Goal: Information Seeking & Learning: Find specific fact

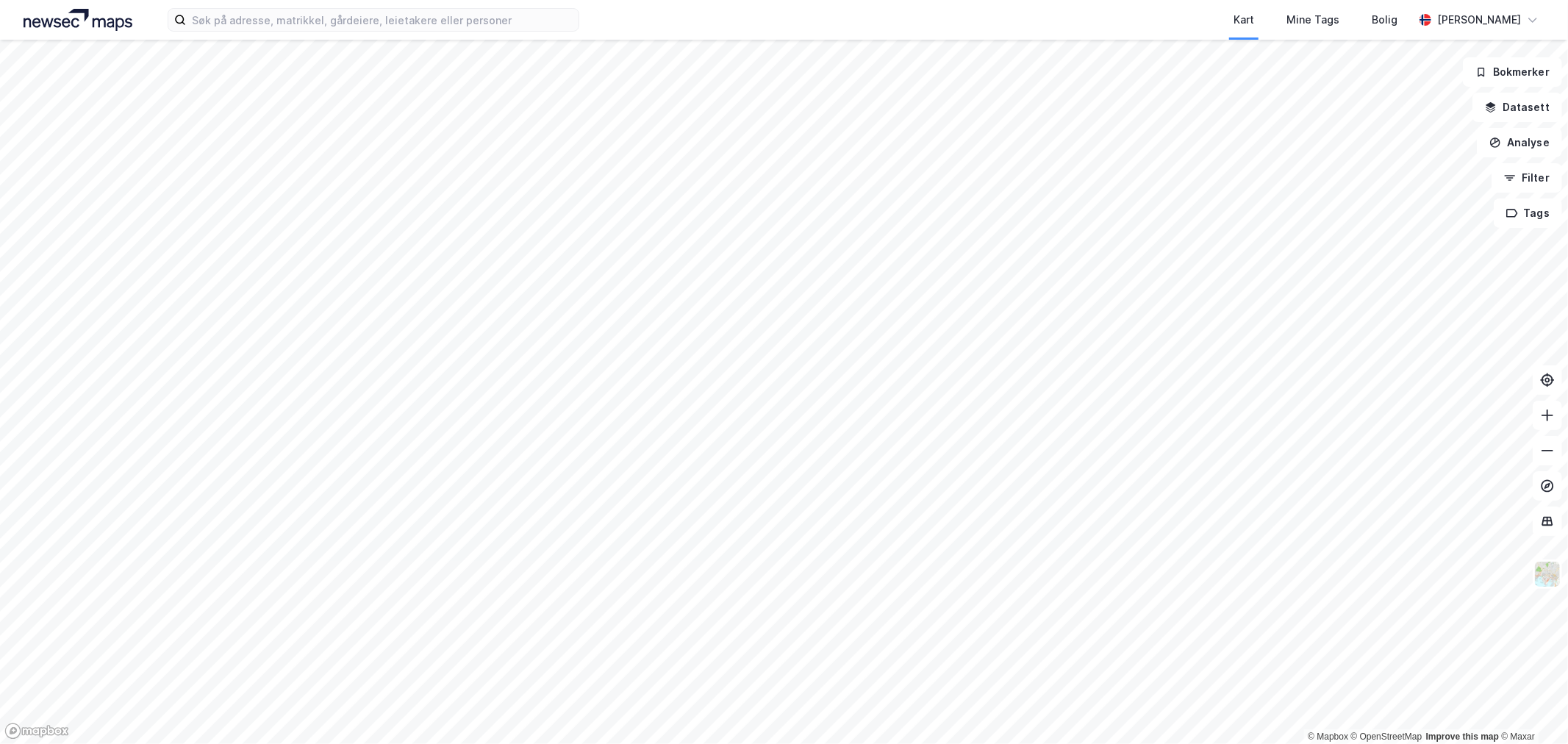
click at [246, 33] on div "Kart Mine Tags Bolig [PERSON_NAME]" at bounding box center [784, 20] width 1568 height 40
click at [237, 28] on input at bounding box center [383, 19] width 393 height 22
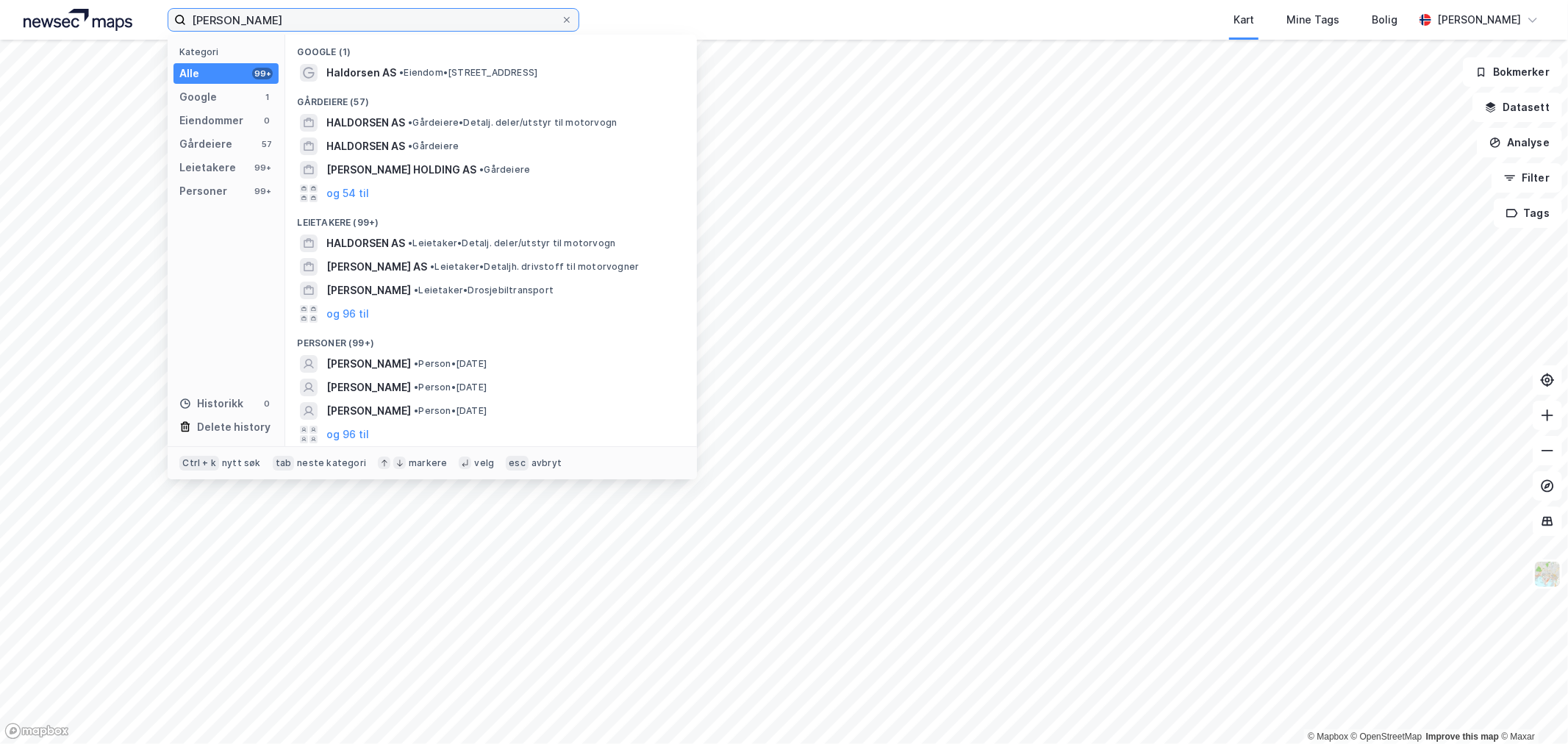
type input "[PERSON_NAME]"
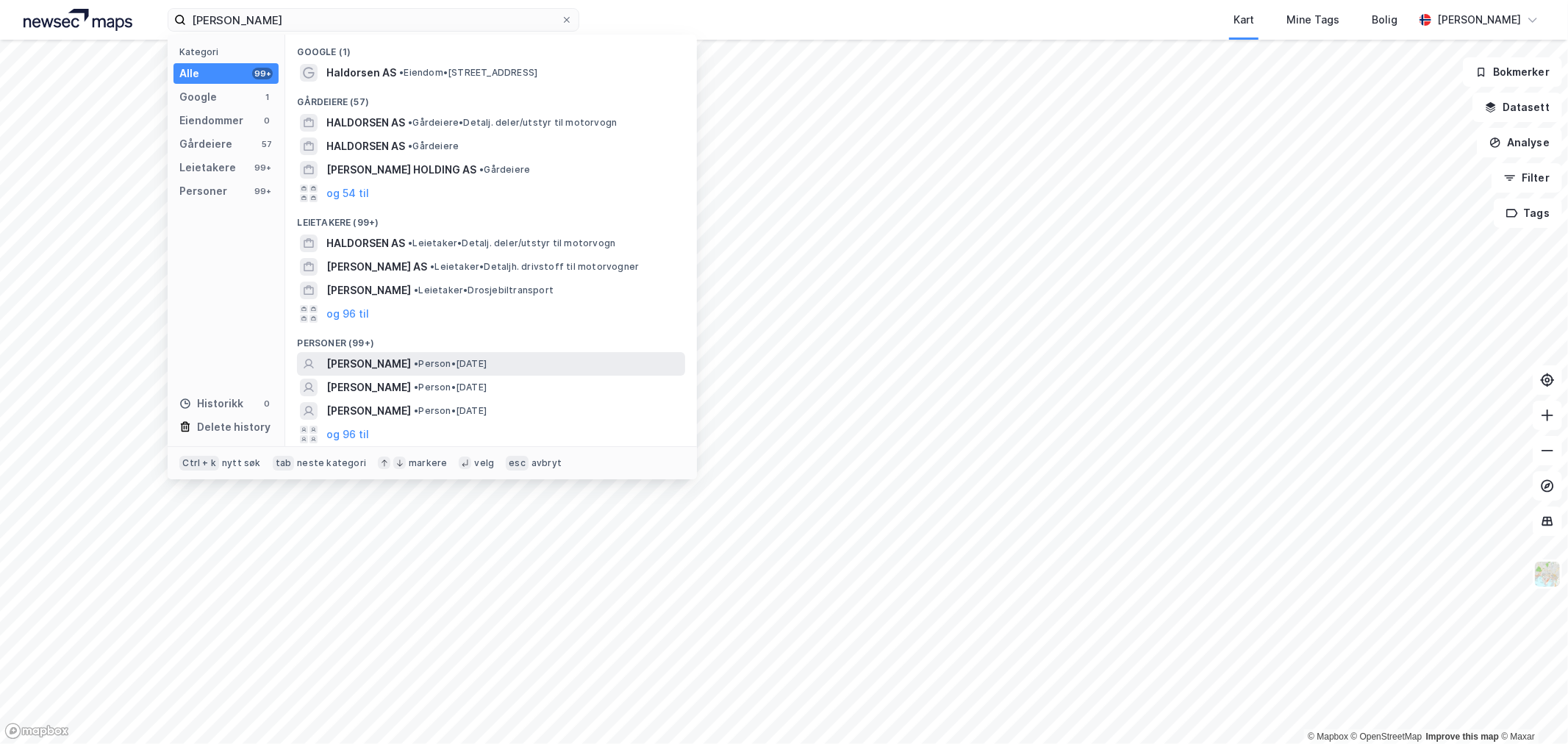
click at [368, 361] on span "[PERSON_NAME]" at bounding box center [368, 363] width 84 height 18
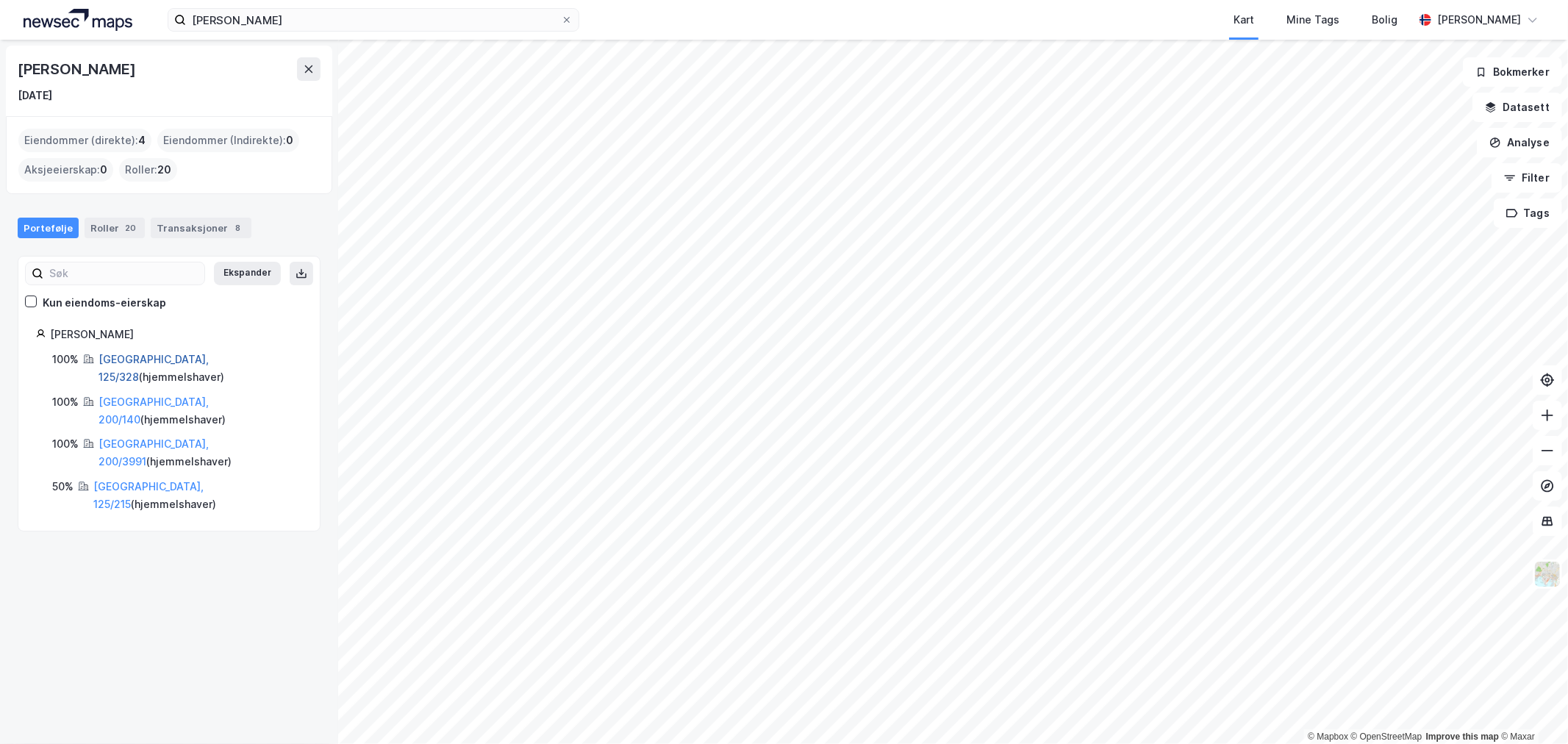
click at [116, 357] on link "[GEOGRAPHIC_DATA], 125/328" at bounding box center [154, 368] width 110 height 30
click at [122, 480] on link "[GEOGRAPHIC_DATA], 125/215" at bounding box center [148, 495] width 110 height 30
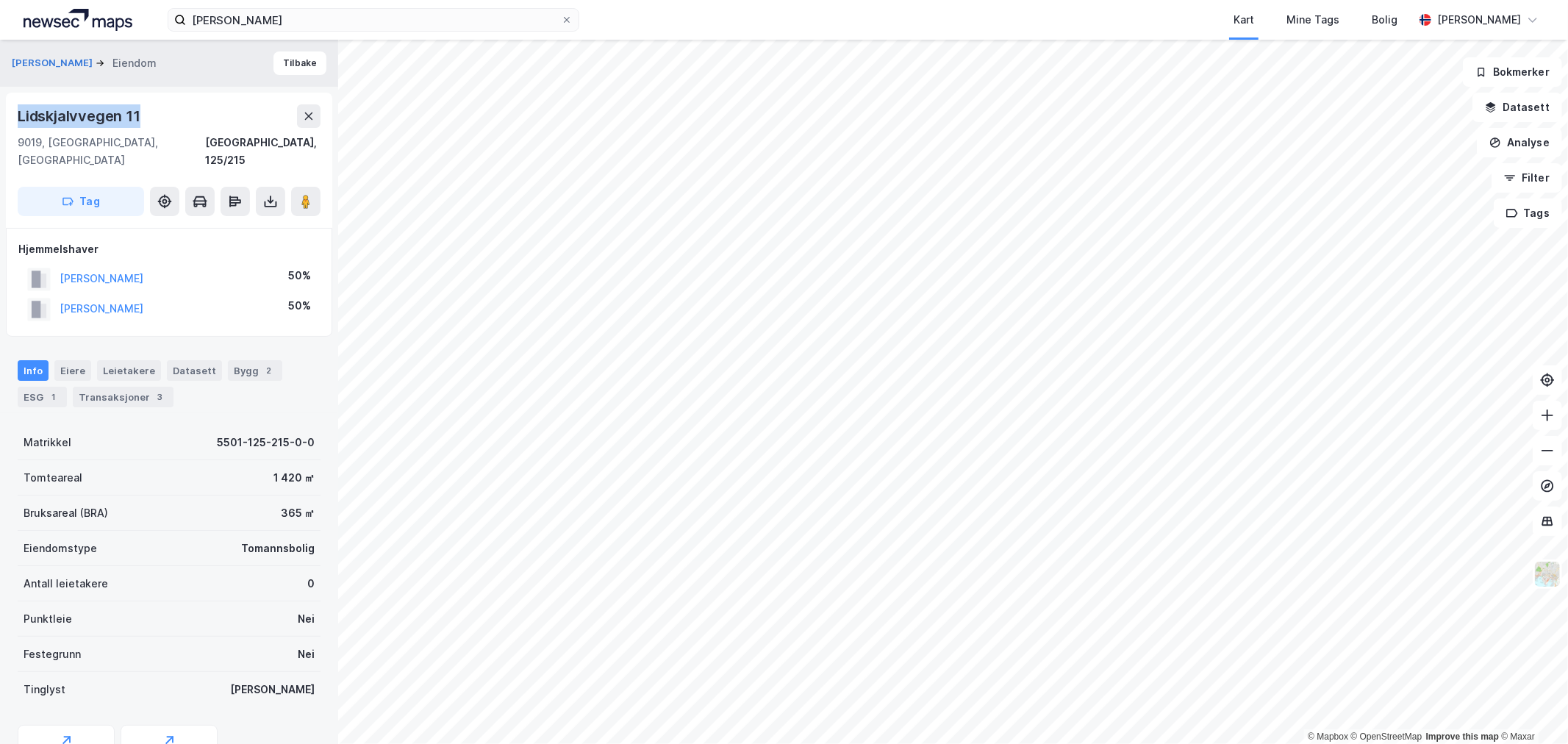
drag, startPoint x: 139, startPoint y: 118, endPoint x: 11, endPoint y: 115, distance: 128.0
click at [11, 115] on div "[STREET_ADDRESS]" at bounding box center [169, 160] width 327 height 136
copy div "Lidskjalvvegen 11"
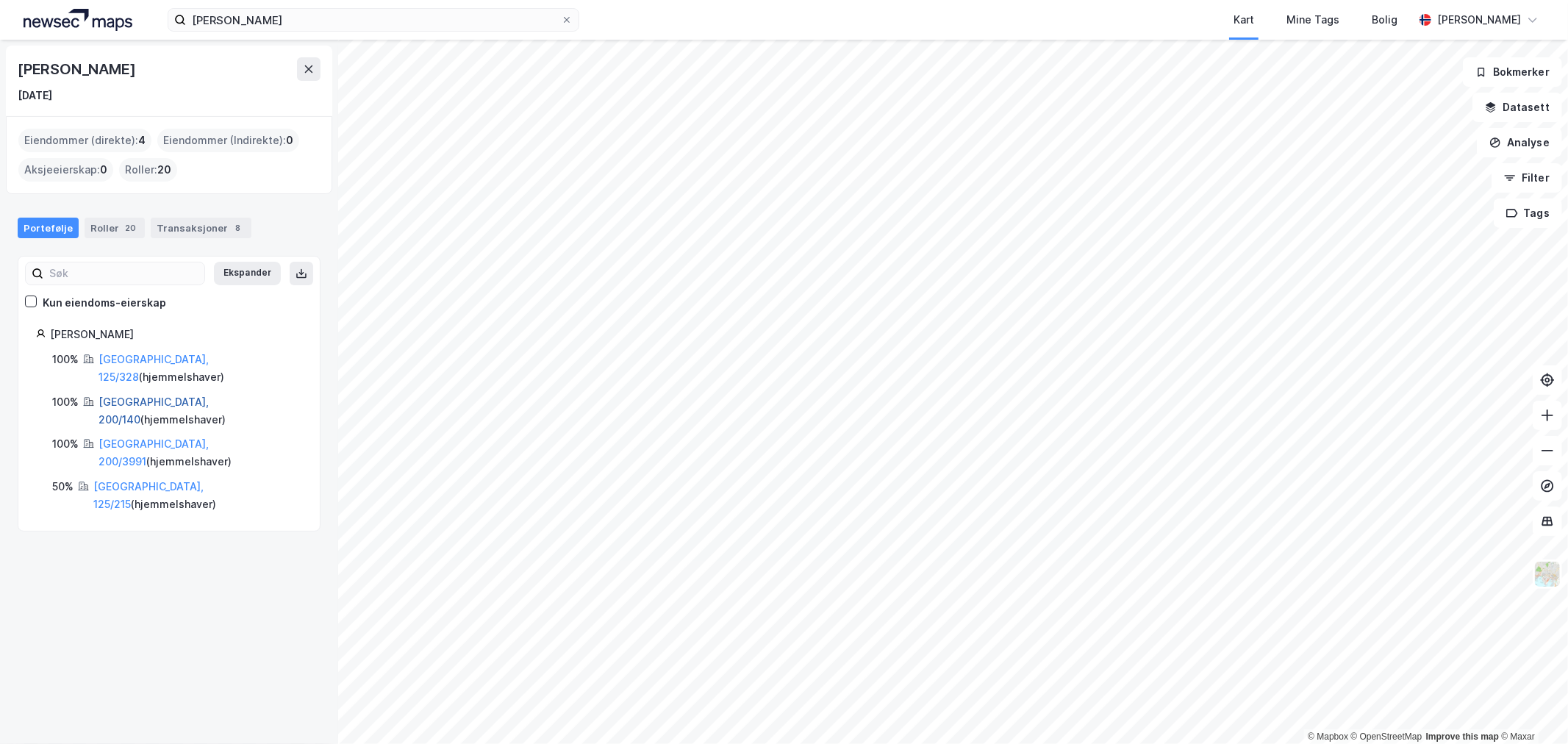
click at [140, 396] on link "[GEOGRAPHIC_DATA], 200/140" at bounding box center [154, 411] width 110 height 30
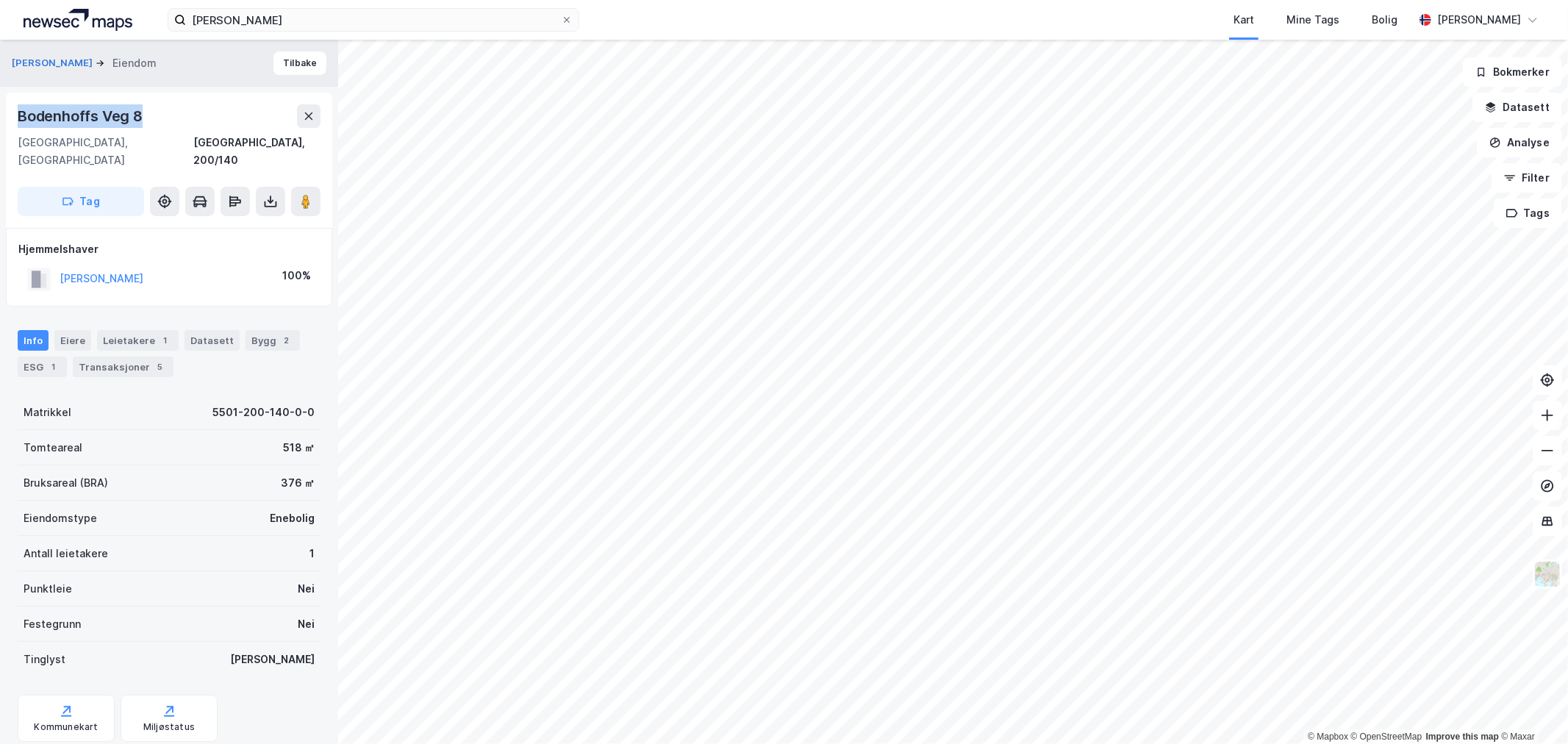
drag, startPoint x: 121, startPoint y: 119, endPoint x: 18, endPoint y: 119, distance: 103.0
click at [18, 119] on div "Bodenhoffs Veg 8" at bounding box center [169, 116] width 303 height 24
copy div "Bodenhoffs Veg 8"
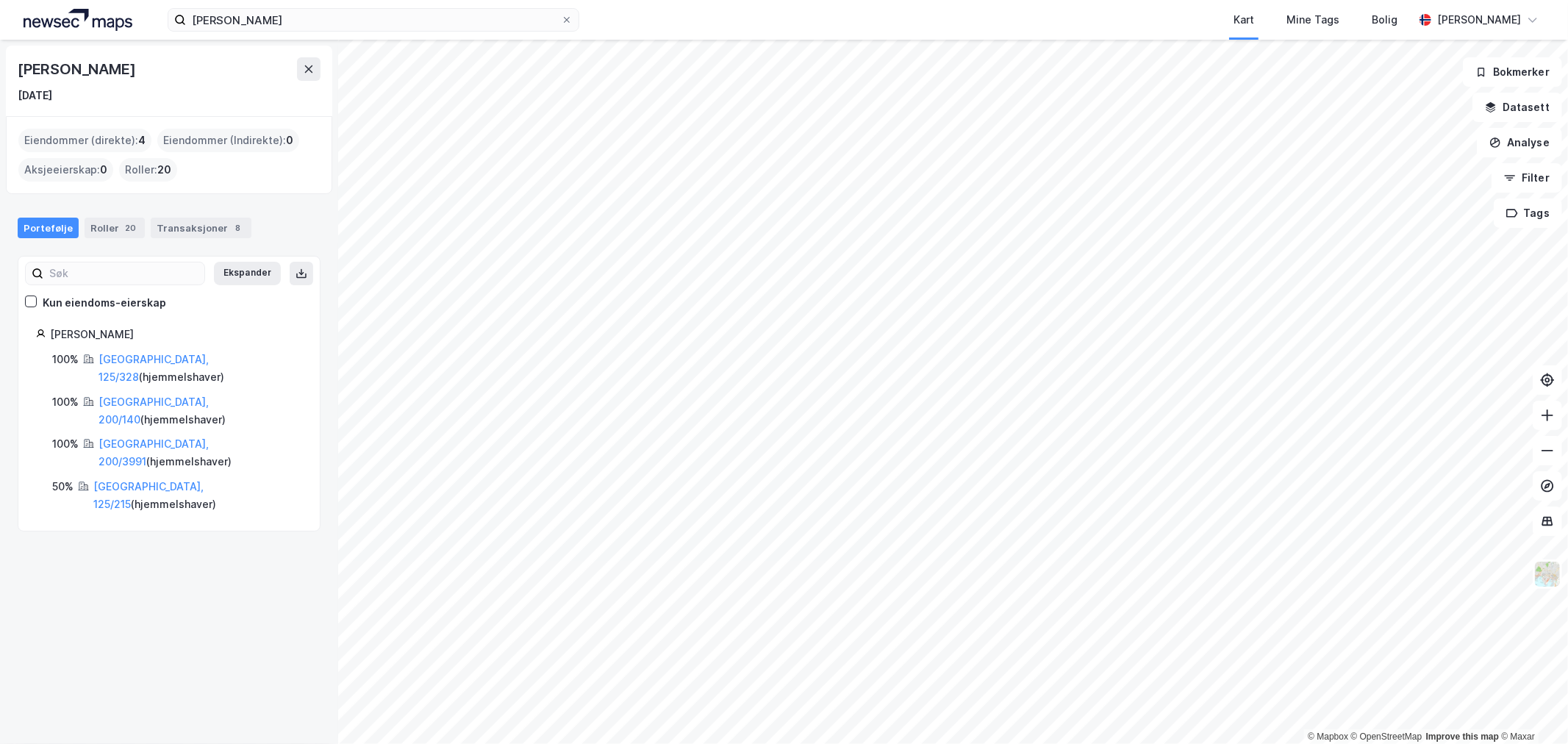
click at [137, 436] on div "[GEOGRAPHIC_DATA], 200/3991 ( hjemmelshaver )" at bounding box center [200, 453] width 204 height 35
click at [137, 437] on link "[GEOGRAPHIC_DATA], 200/3991" at bounding box center [154, 453] width 110 height 30
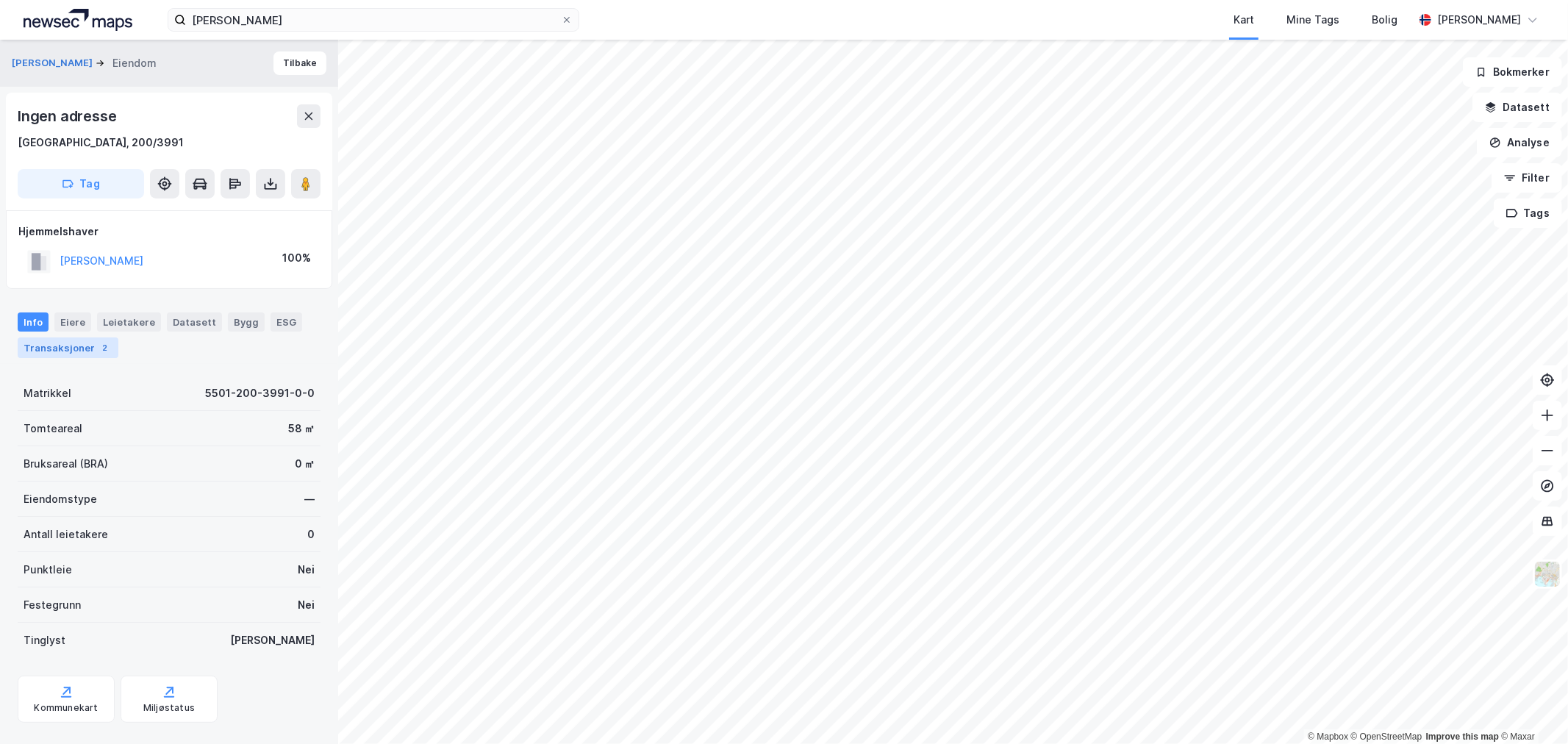
click at [49, 348] on div "Transaksjoner 2" at bounding box center [68, 348] width 101 height 21
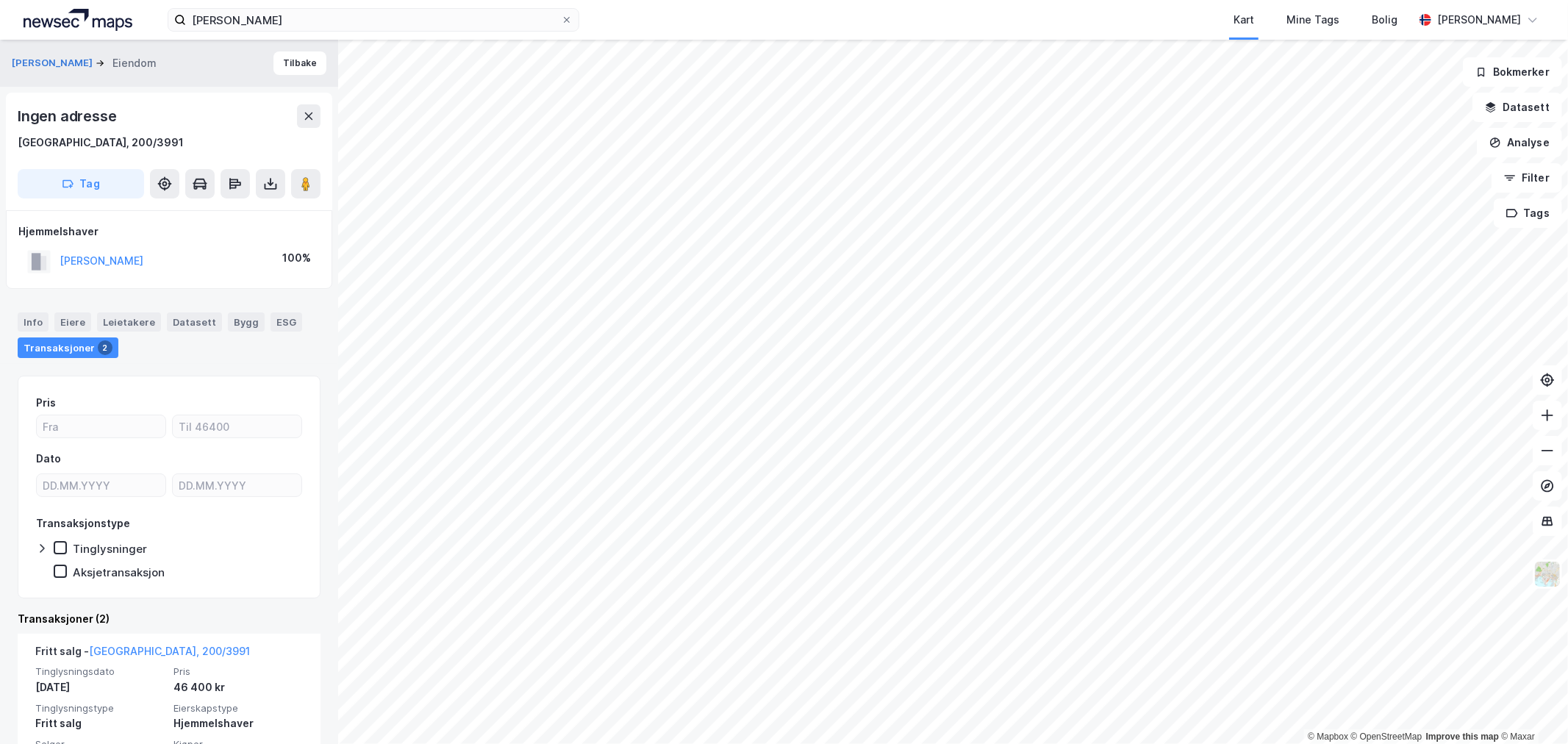
scroll to position [82, 0]
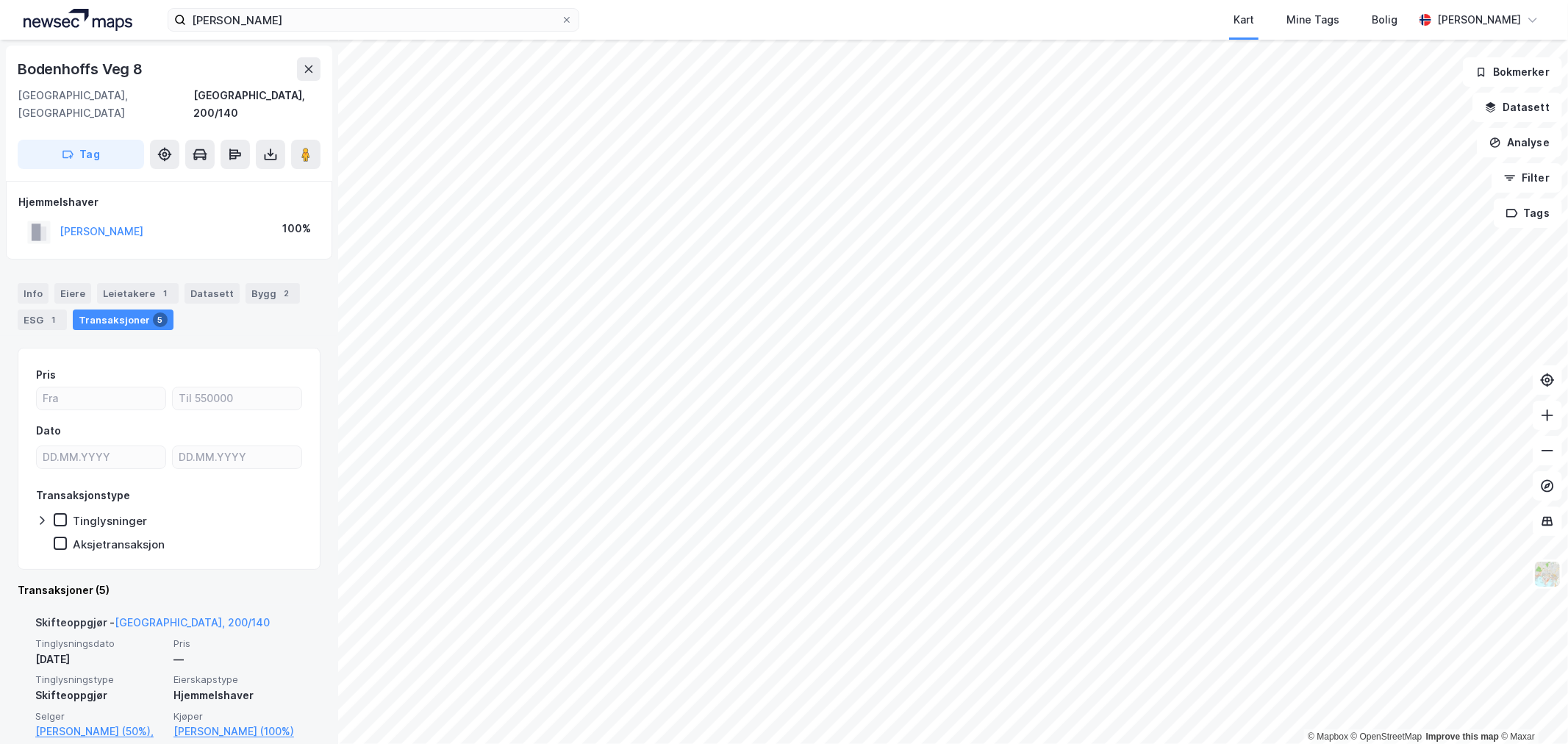
scroll to position [163, 0]
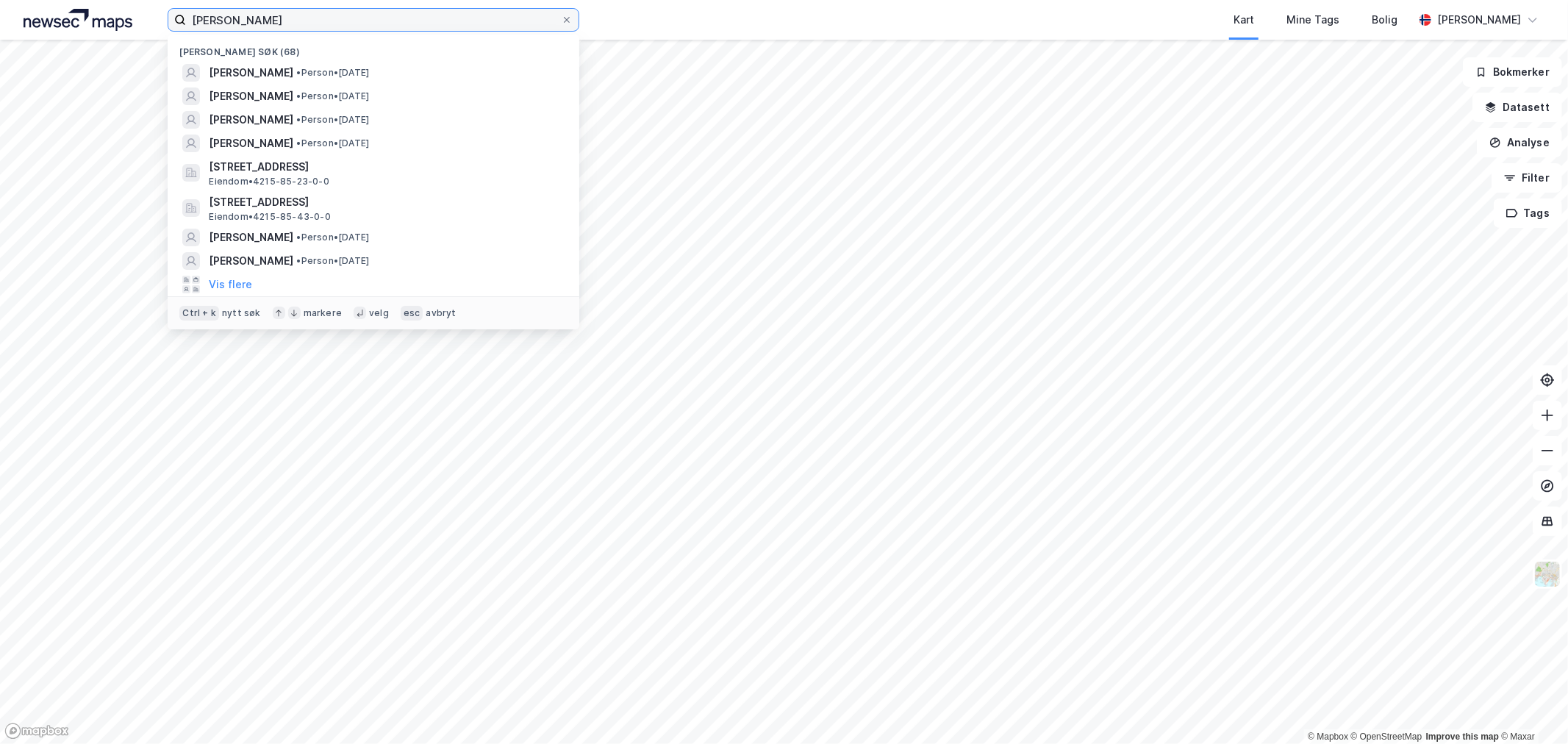
click at [302, 15] on input "[PERSON_NAME]" at bounding box center [373, 19] width 375 height 22
